Goal: Find specific page/section: Find specific page/section

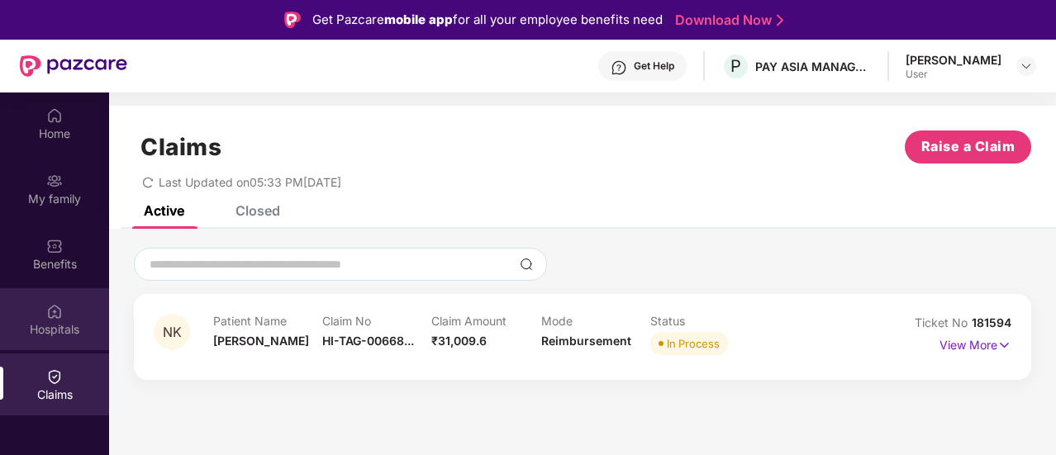
scroll to position [93, 0]
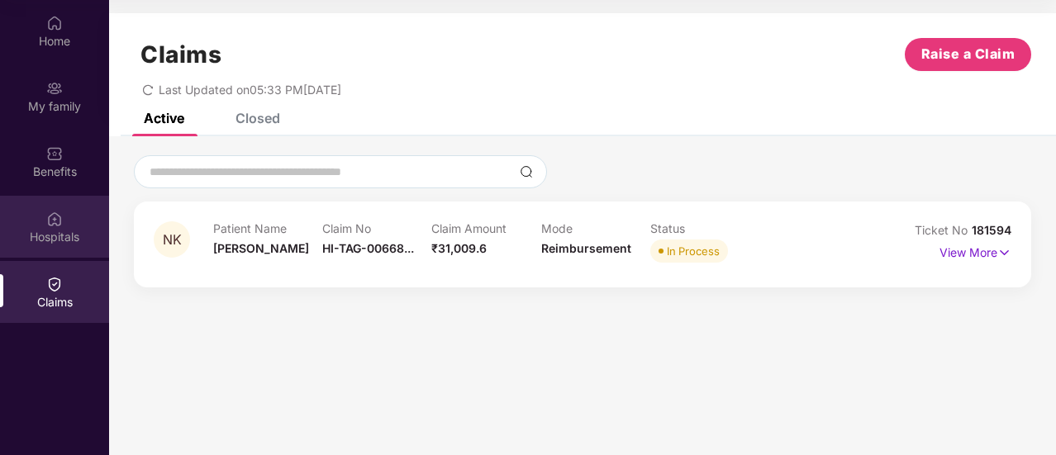
click at [56, 234] on div "Hospitals" at bounding box center [54, 237] width 109 height 17
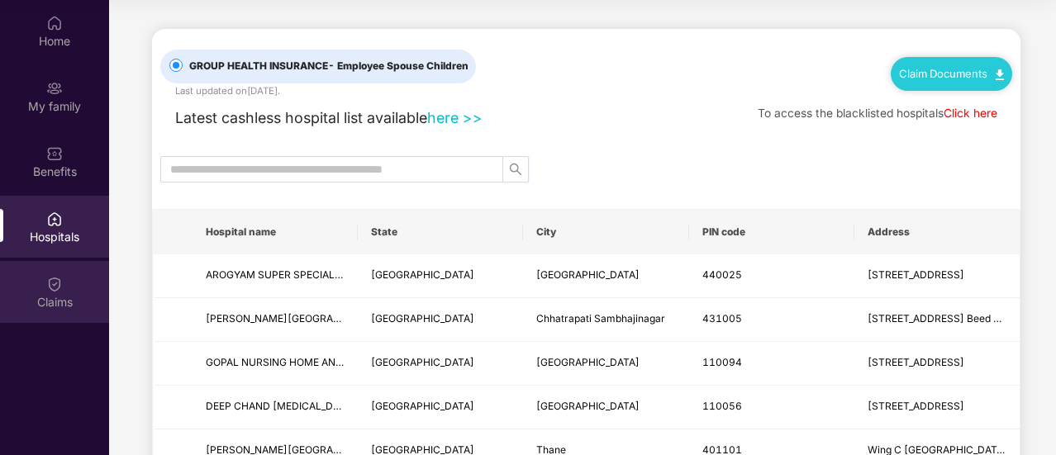
click at [51, 303] on div "Claims" at bounding box center [54, 302] width 109 height 17
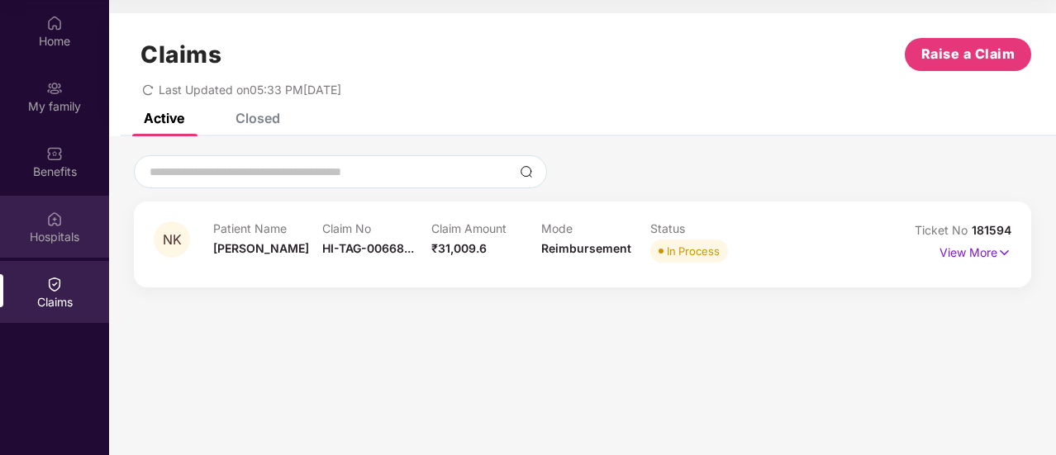
click at [64, 220] on div "Hospitals" at bounding box center [54, 227] width 109 height 62
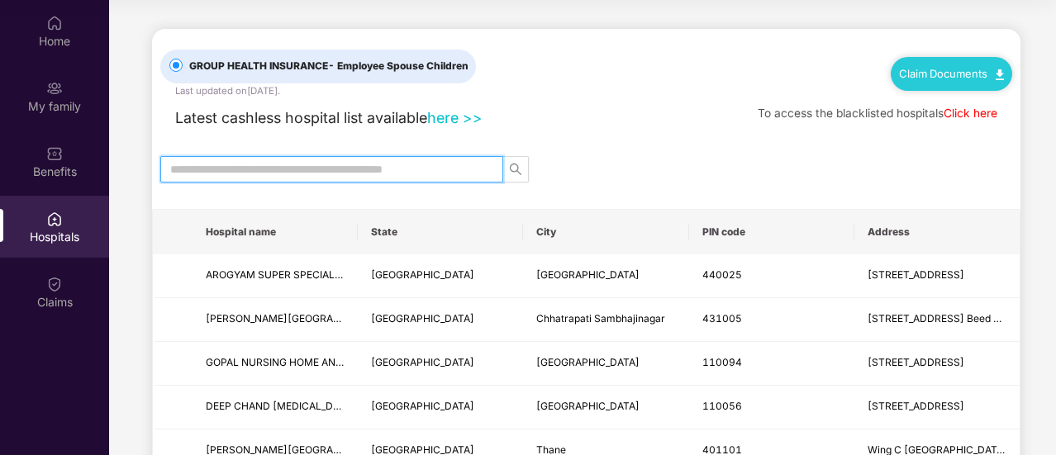
click at [239, 164] on input "text" at bounding box center [325, 169] width 310 height 18
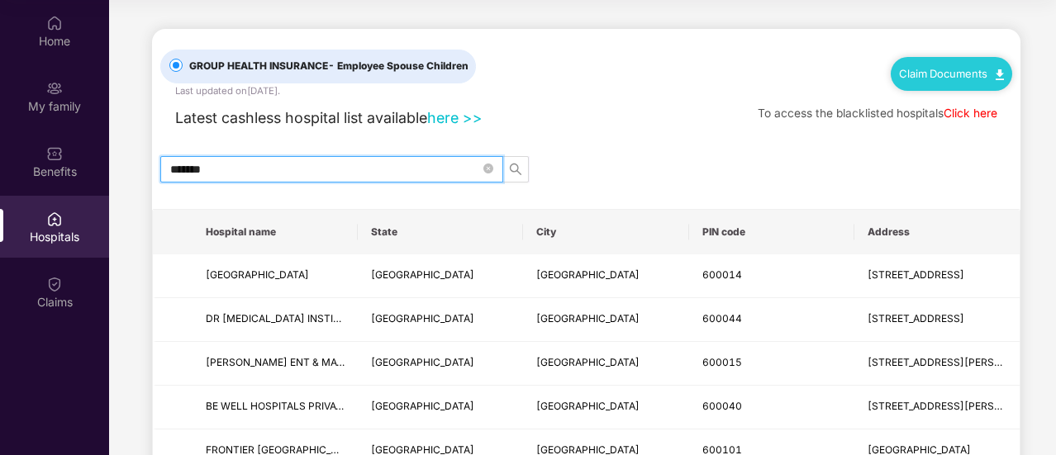
drag, startPoint x: 226, startPoint y: 171, endPoint x: 162, endPoint y: 171, distance: 64.5
click at [162, 171] on span "*******" at bounding box center [331, 169] width 343 height 26
type input "*******"
click at [461, 120] on link "here >>" at bounding box center [454, 117] width 55 height 17
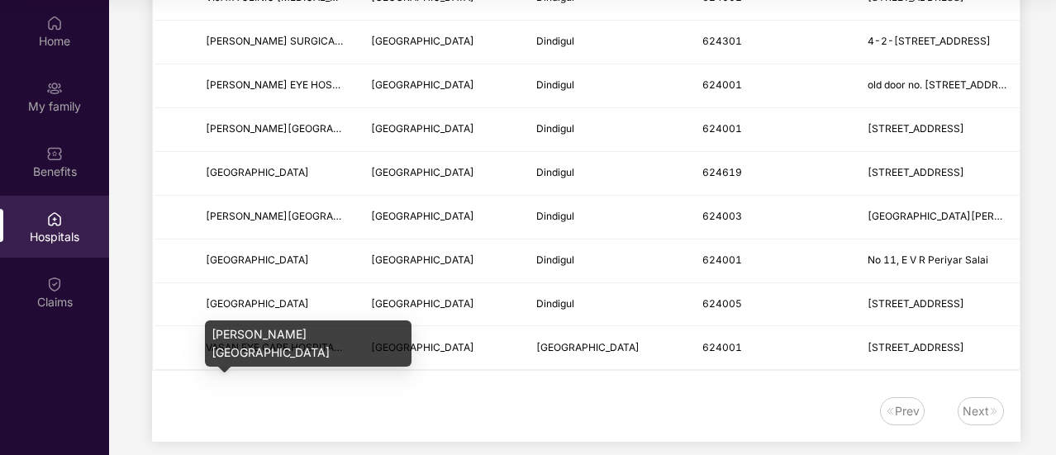
scroll to position [336, 0]
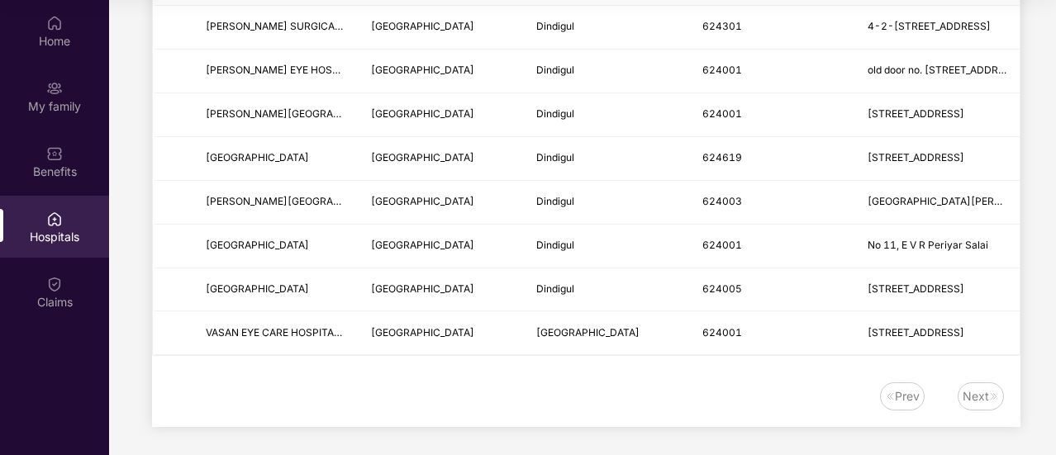
type input "********"
click at [968, 391] on div "Next" at bounding box center [976, 397] width 26 height 18
click at [896, 389] on div "Prev" at bounding box center [907, 397] width 25 height 18
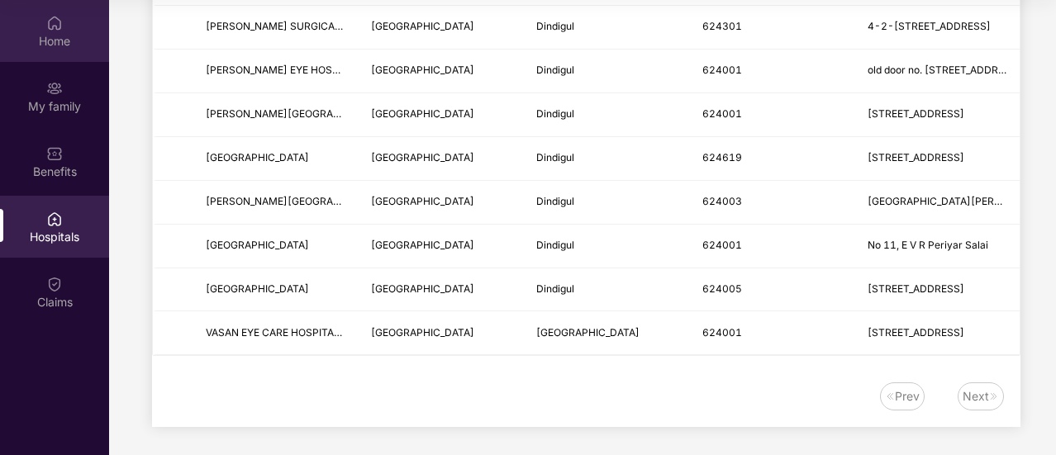
click at [53, 39] on div "Home" at bounding box center [54, 41] width 109 height 17
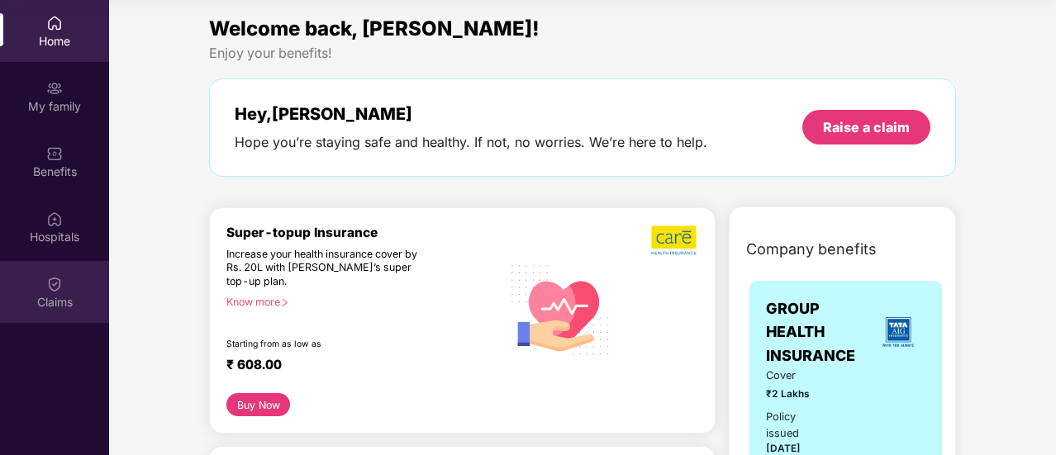
click at [60, 297] on div "Claims" at bounding box center [54, 302] width 109 height 17
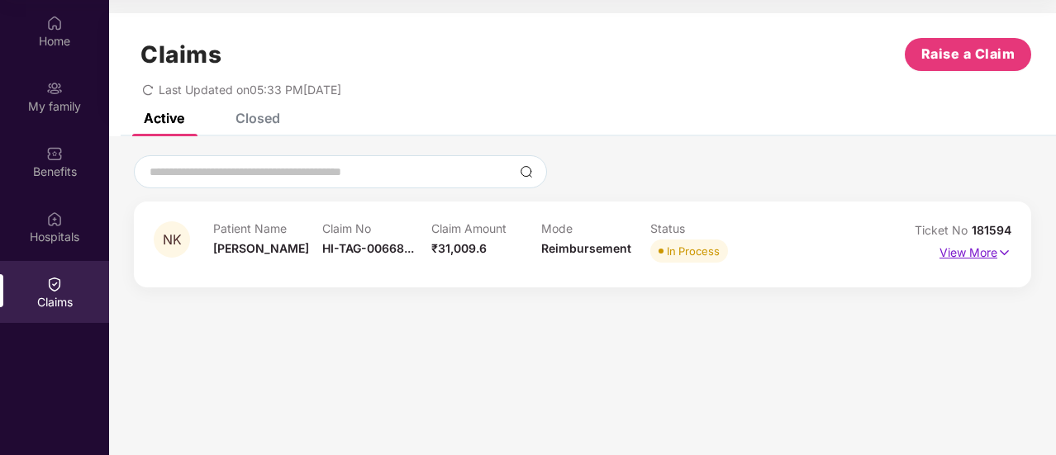
click at [992, 254] on p "View More" at bounding box center [976, 251] width 72 height 22
